Goal: Find specific page/section: Find specific page/section

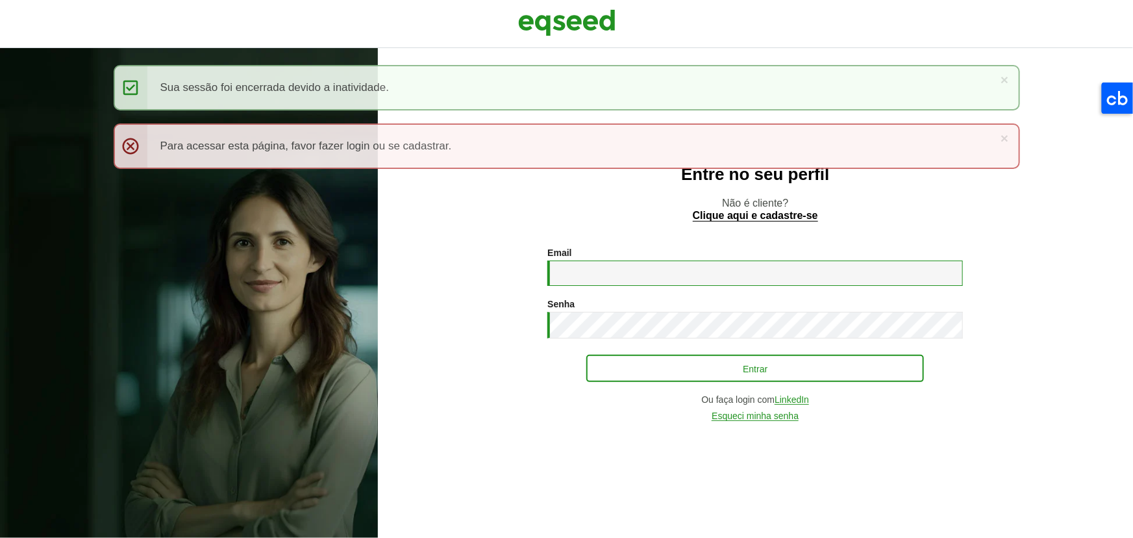
type input "**********"
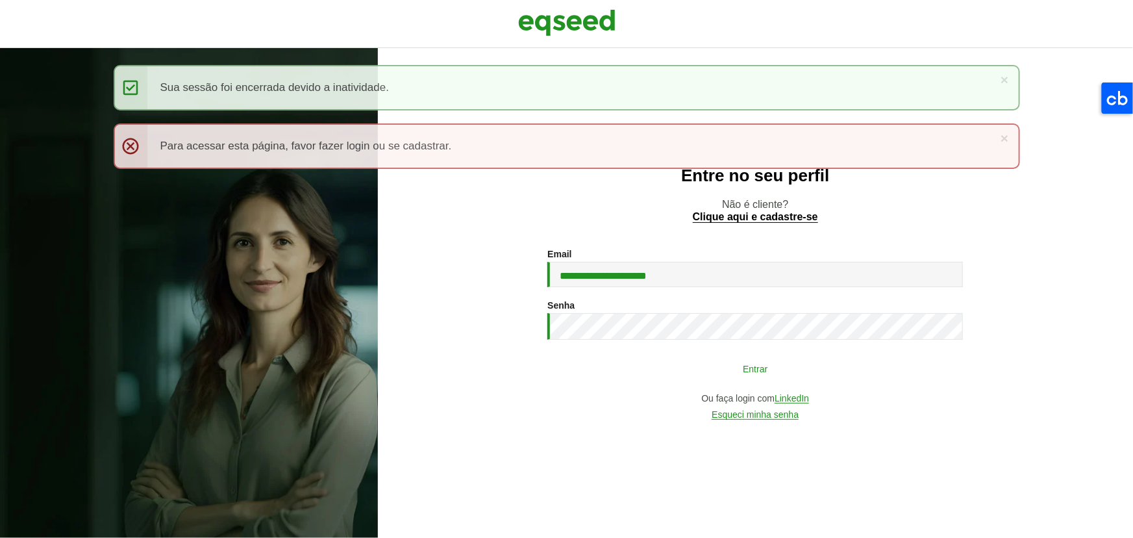
click at [634, 377] on button "Entrar" at bounding box center [755, 368] width 338 height 25
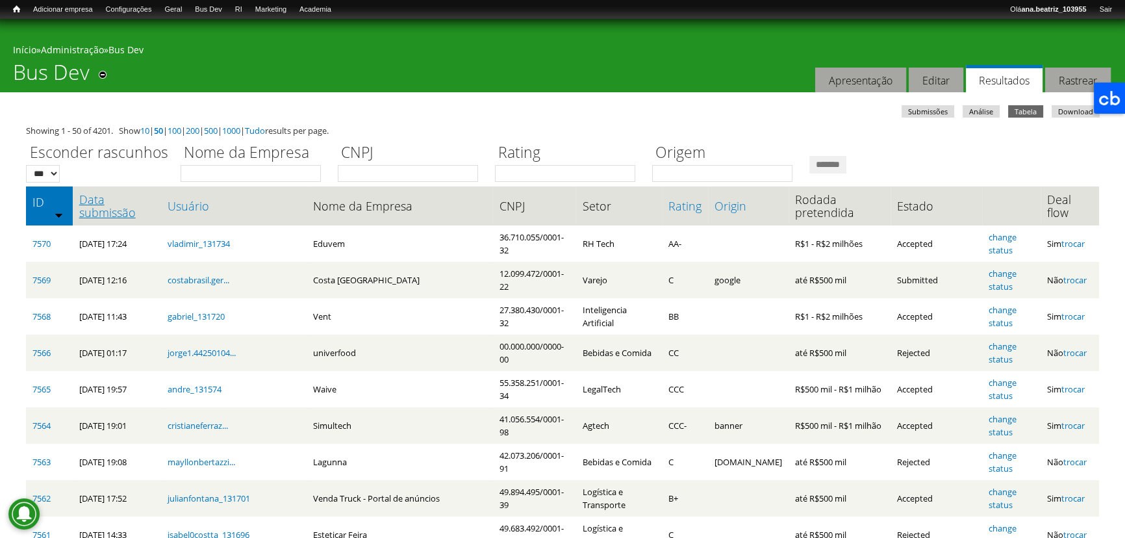
click at [124, 213] on link "Data submissão" at bounding box center [116, 206] width 75 height 26
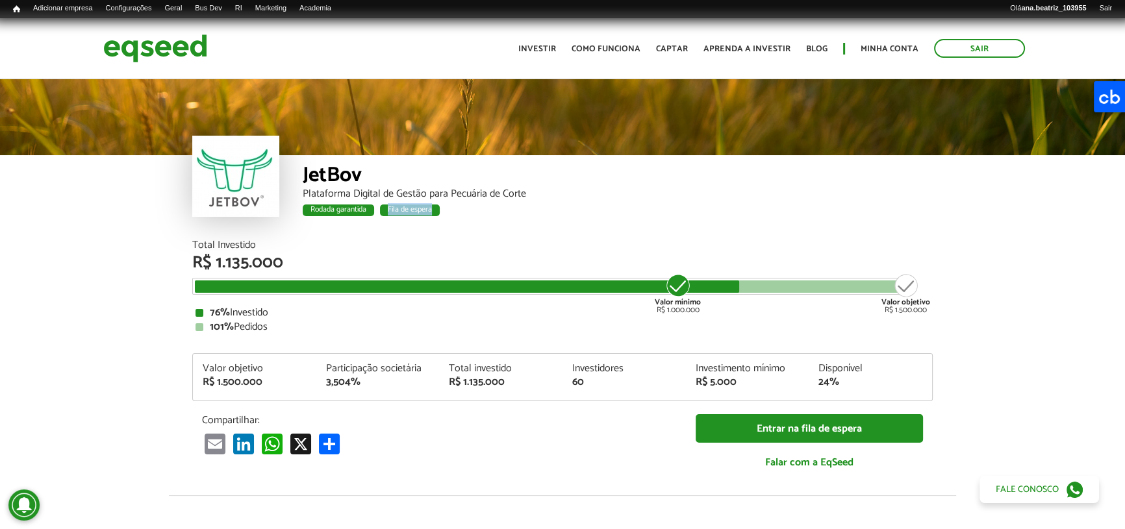
drag, startPoint x: 388, startPoint y: 210, endPoint x: 507, endPoint y: 192, distance: 120.8
click at [442, 210] on div "Rodada garantida Fila de espera" at bounding box center [618, 212] width 630 height 17
click at [553, 173] on div "JetBov" at bounding box center [618, 177] width 630 height 24
